Goal: Task Accomplishment & Management: Manage account settings

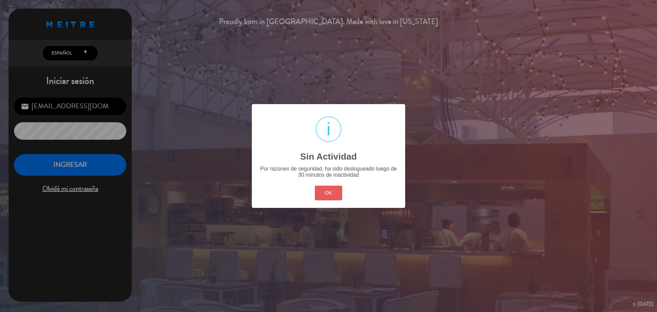
click at [331, 191] on button "OK" at bounding box center [329, 192] width 28 height 15
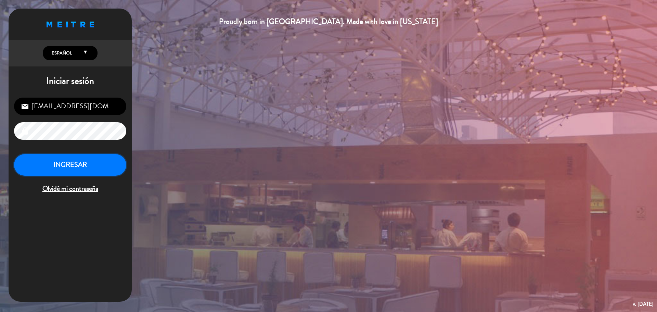
click at [93, 165] on button "INGRESAR" at bounding box center [70, 165] width 112 height 22
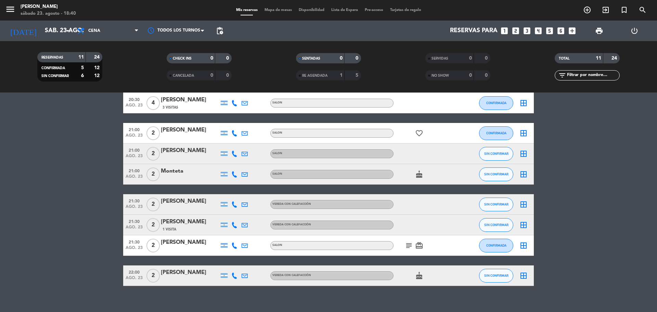
scroll to position [103, 0]
click at [14, 11] on icon "menu" at bounding box center [10, 9] width 10 height 10
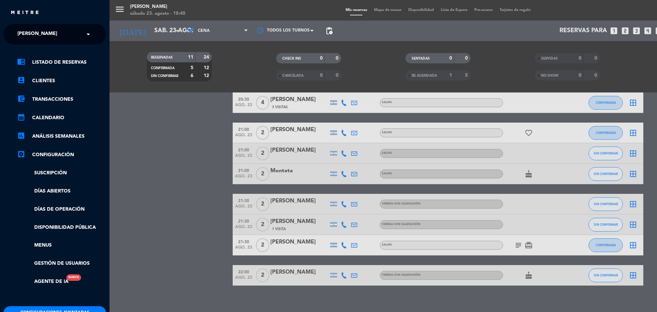
click at [49, 43] on ng-select "× [PERSON_NAME] ×" at bounding box center [54, 34] width 103 height 21
click at [63, 31] on div "× KOI Lavalleja" at bounding box center [41, 34] width 53 height 14
click at [64, 60] on div "KOI [GEOGRAPHIC_DATA][PERSON_NAME]" at bounding box center [55, 63] width 102 height 10
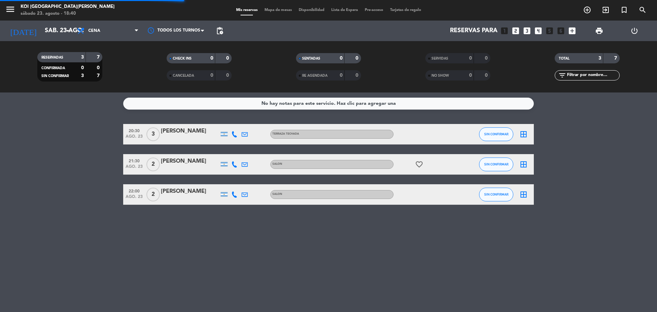
scroll to position [0, 0]
click at [415, 164] on icon "favorite_border" at bounding box center [419, 164] width 8 height 8
click at [434, 178] on div "20:30 [DATE] 3 [PERSON_NAME] TERRAZA TECHADA SIN CONFIRMAR border_all 21:30 [DA…" at bounding box center [328, 164] width 410 height 81
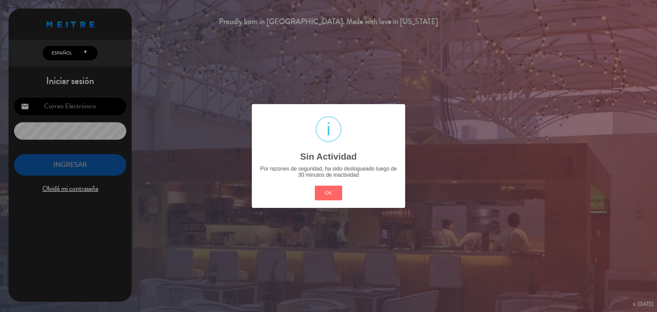
type input "[EMAIL_ADDRESS][DOMAIN_NAME]"
